Goal: Check status: Check status

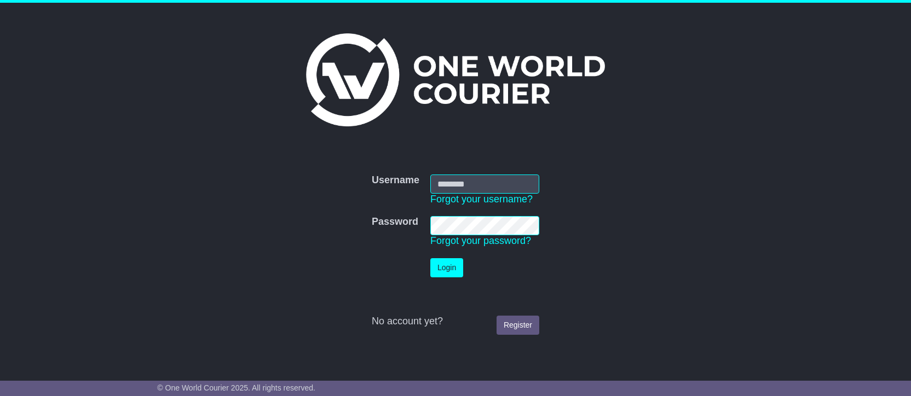
type input "**********"
click at [450, 267] on button "Login" at bounding box center [446, 267] width 33 height 19
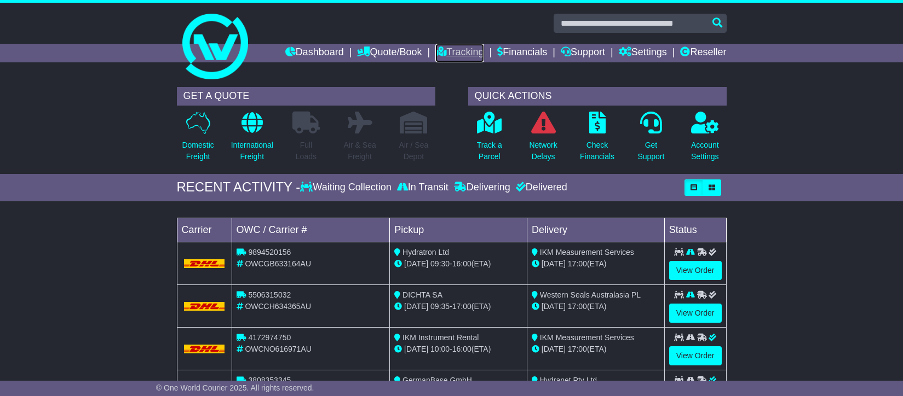
click at [453, 48] on link "Tracking" at bounding box center [459, 53] width 48 height 19
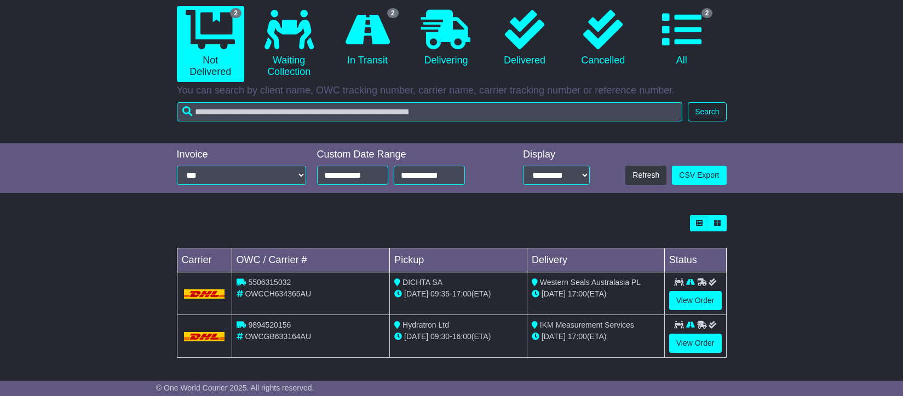
scroll to position [108, 0]
click at [694, 296] on link "View Order" at bounding box center [695, 300] width 53 height 19
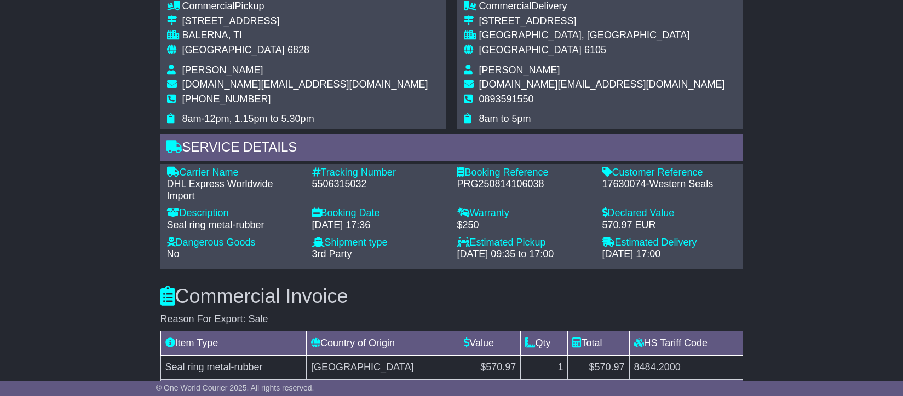
scroll to position [611, 0]
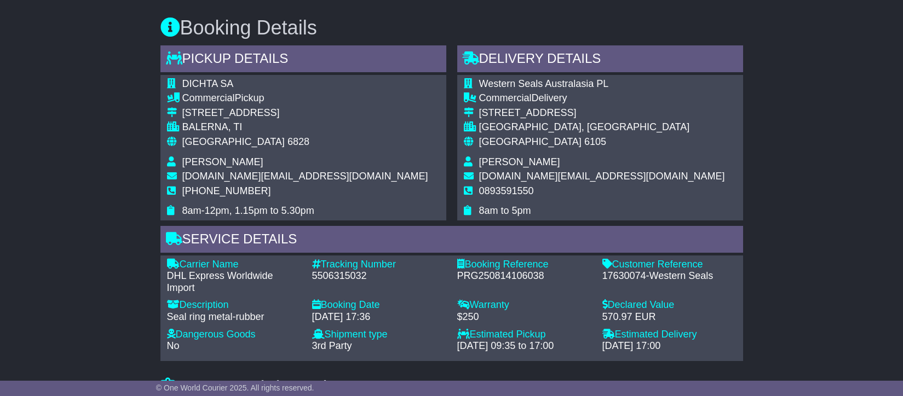
drag, startPoint x: 478, startPoint y: 177, endPoint x: 580, endPoint y: 180, distance: 101.9
click at [580, 180] on span "info176.au@inxpress.com" at bounding box center [602, 176] width 246 height 11
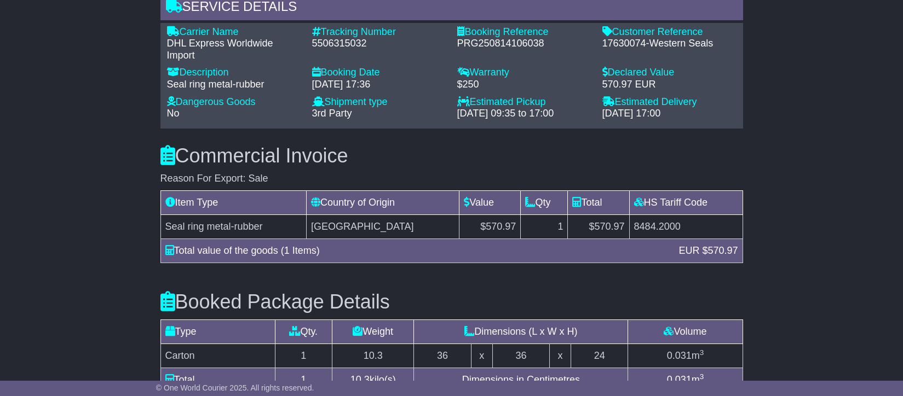
scroll to position [0, 0]
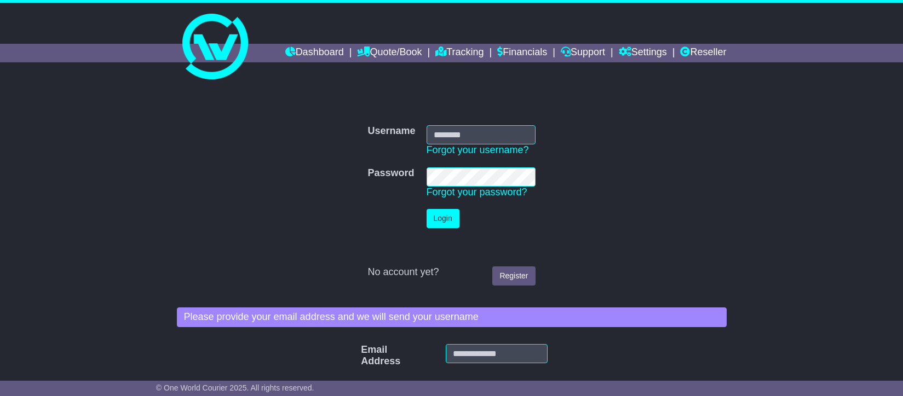
type input "**********"
click at [446, 214] on button "Login" at bounding box center [443, 218] width 33 height 19
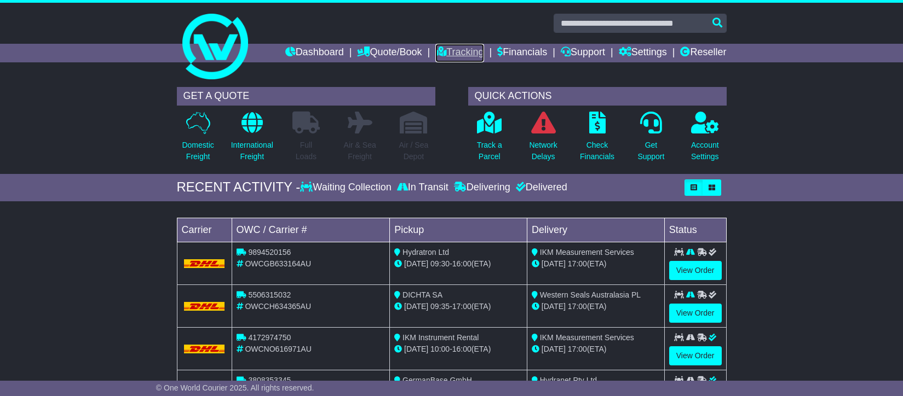
click at [452, 51] on link "Tracking" at bounding box center [459, 53] width 48 height 19
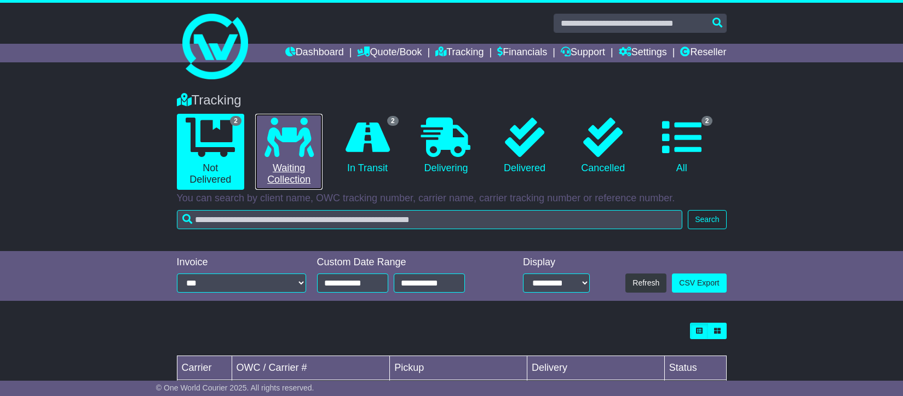
click at [284, 141] on icon at bounding box center [289, 137] width 49 height 39
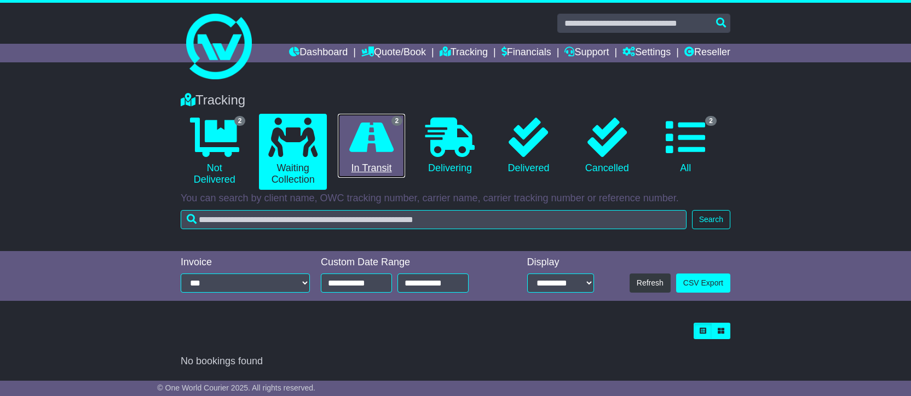
click at [389, 137] on icon at bounding box center [371, 137] width 44 height 39
